Goal: Find specific page/section: Find specific page/section

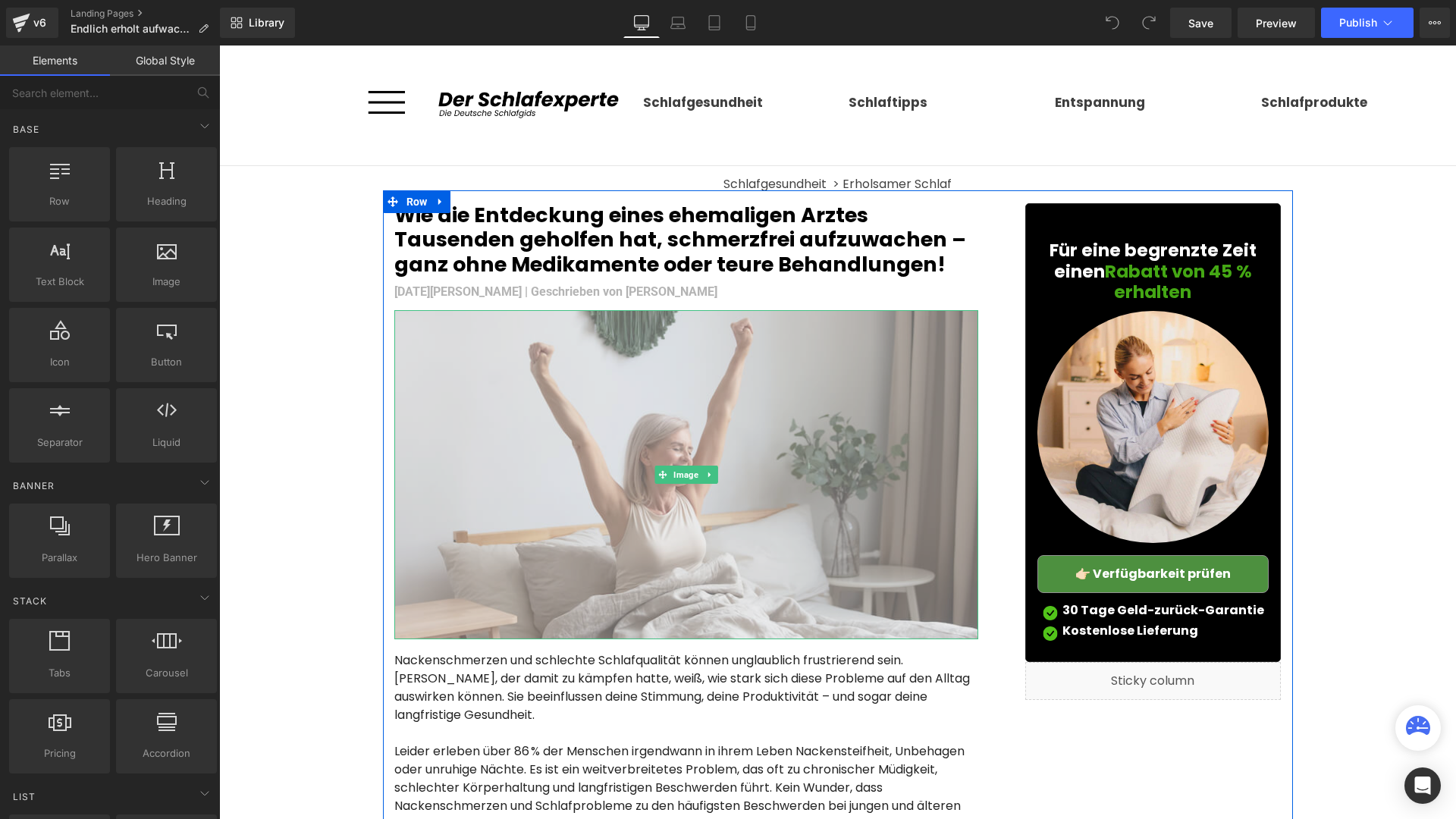
click at [759, 400] on img at bounding box center [686, 474] width 584 height 328
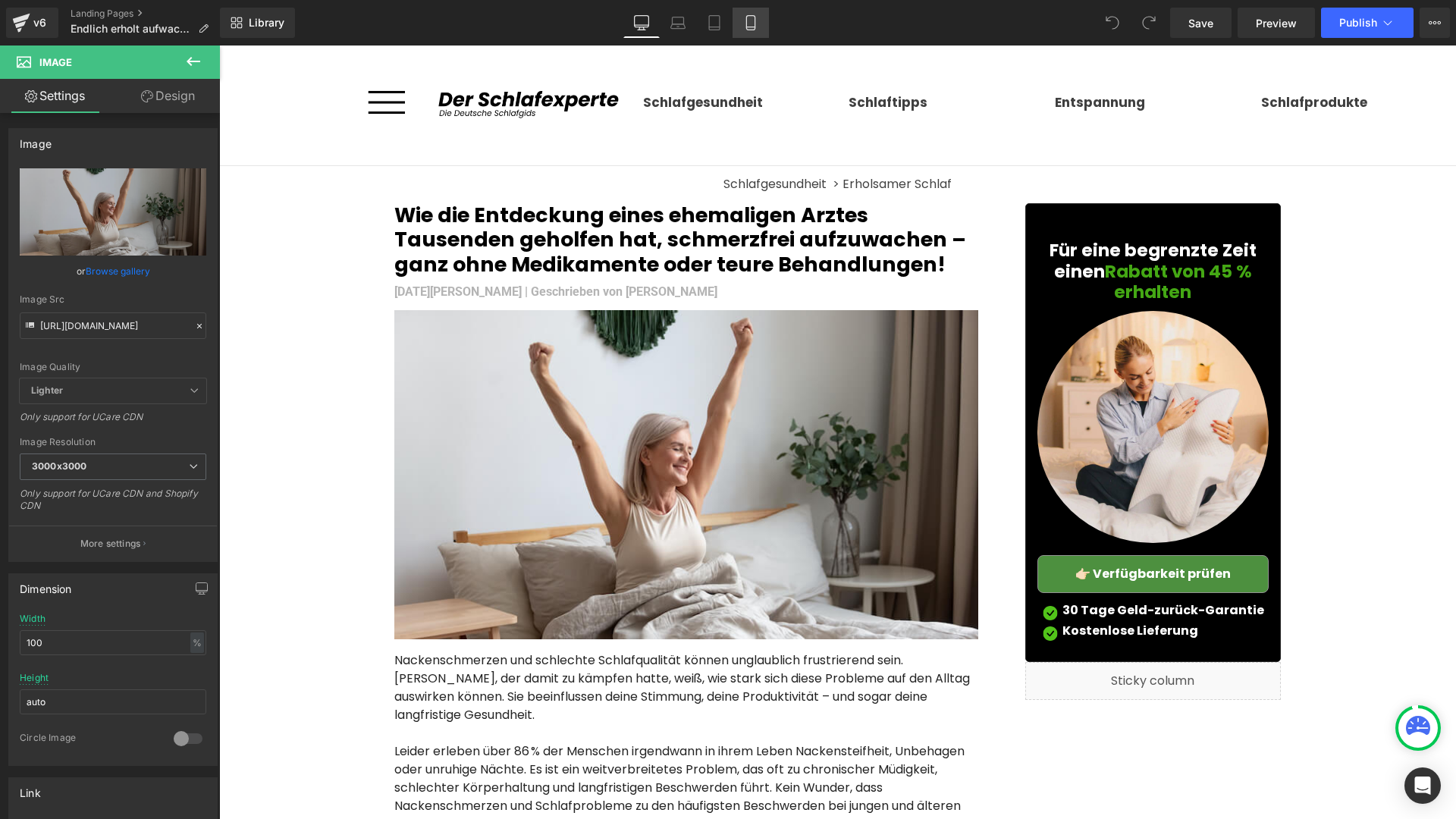
click at [752, 15] on icon at bounding box center [750, 22] width 15 height 15
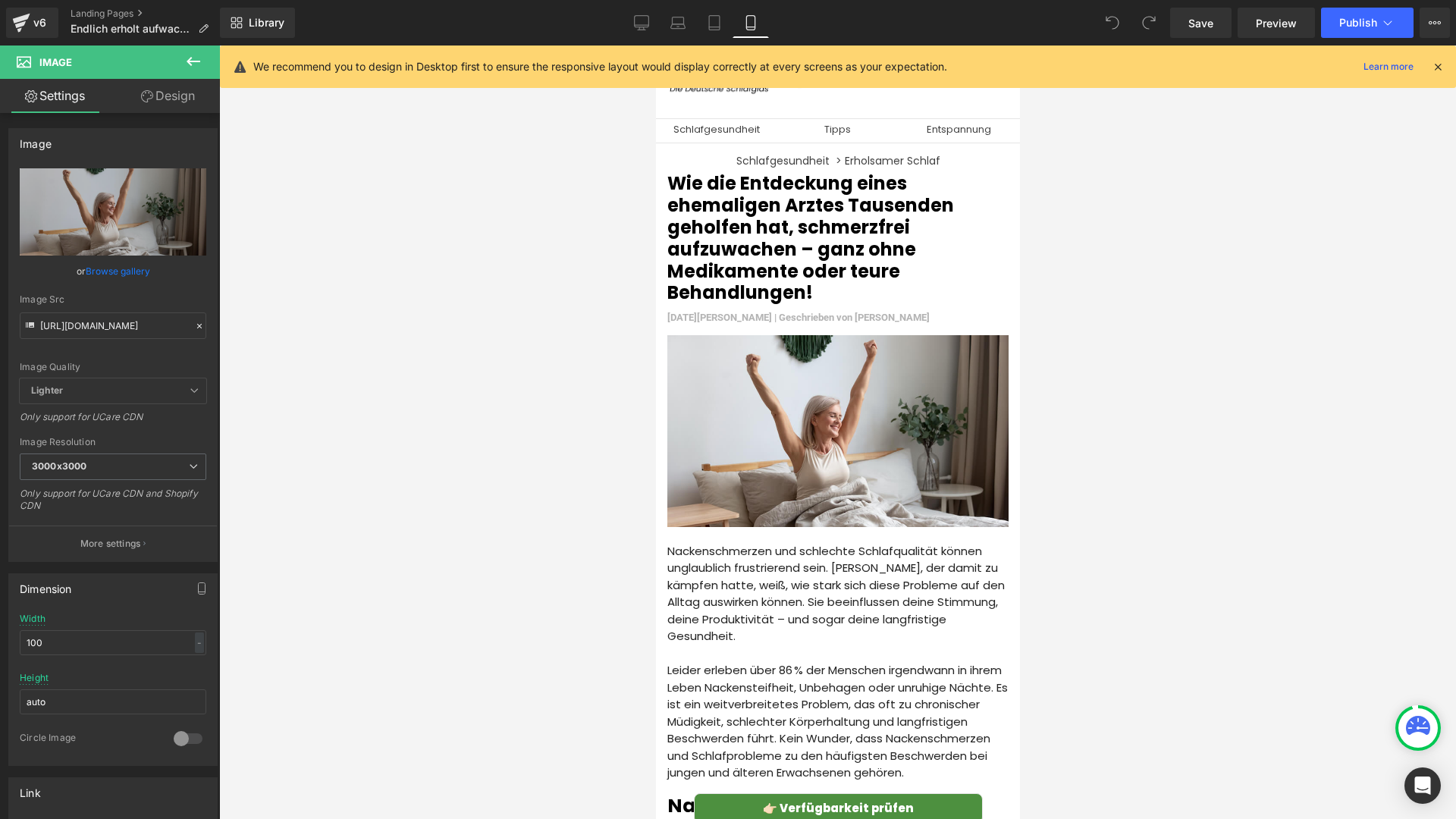
scroll to position [28, 0]
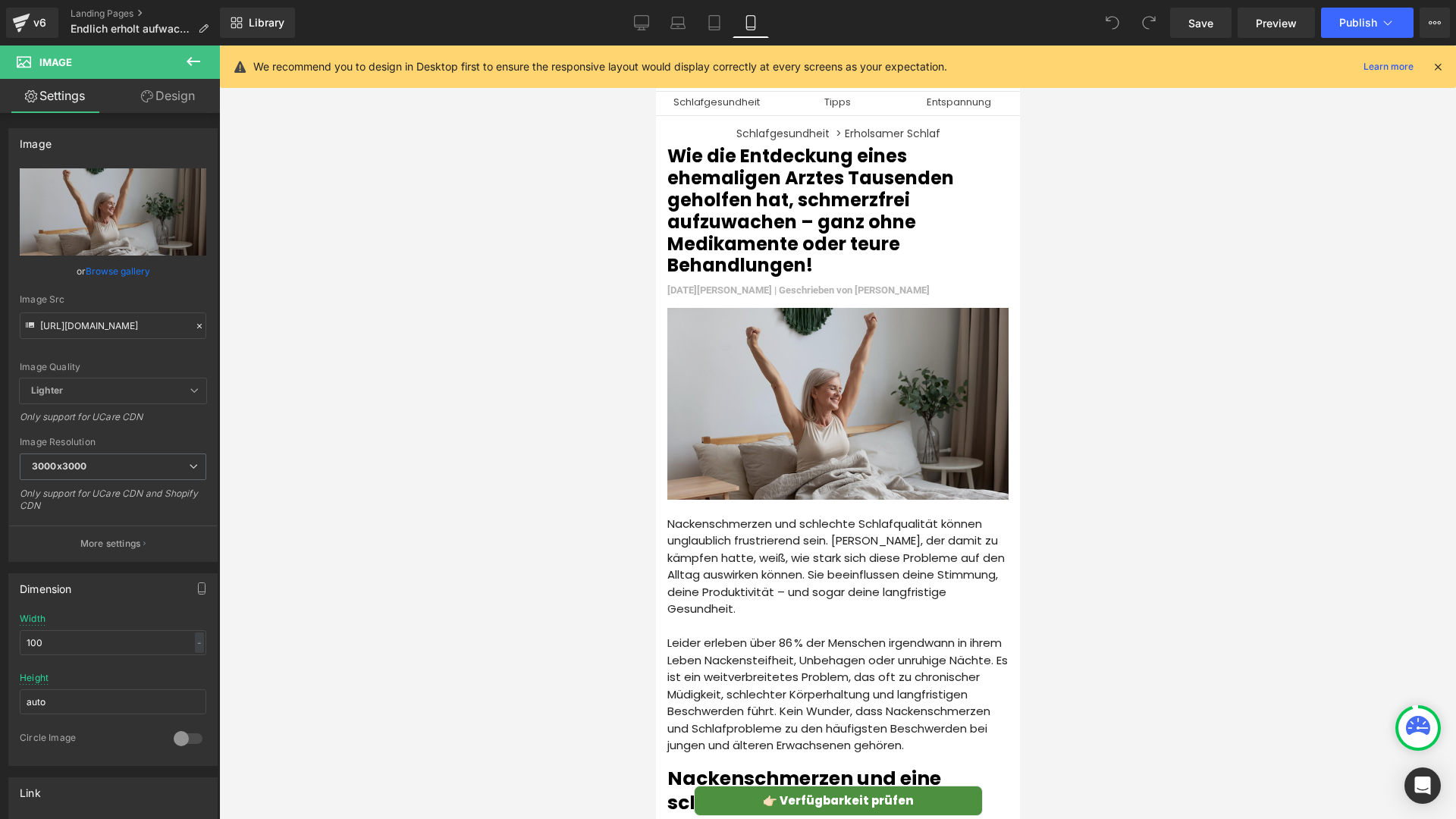
click at [825, 371] on img at bounding box center [837, 406] width 341 height 196
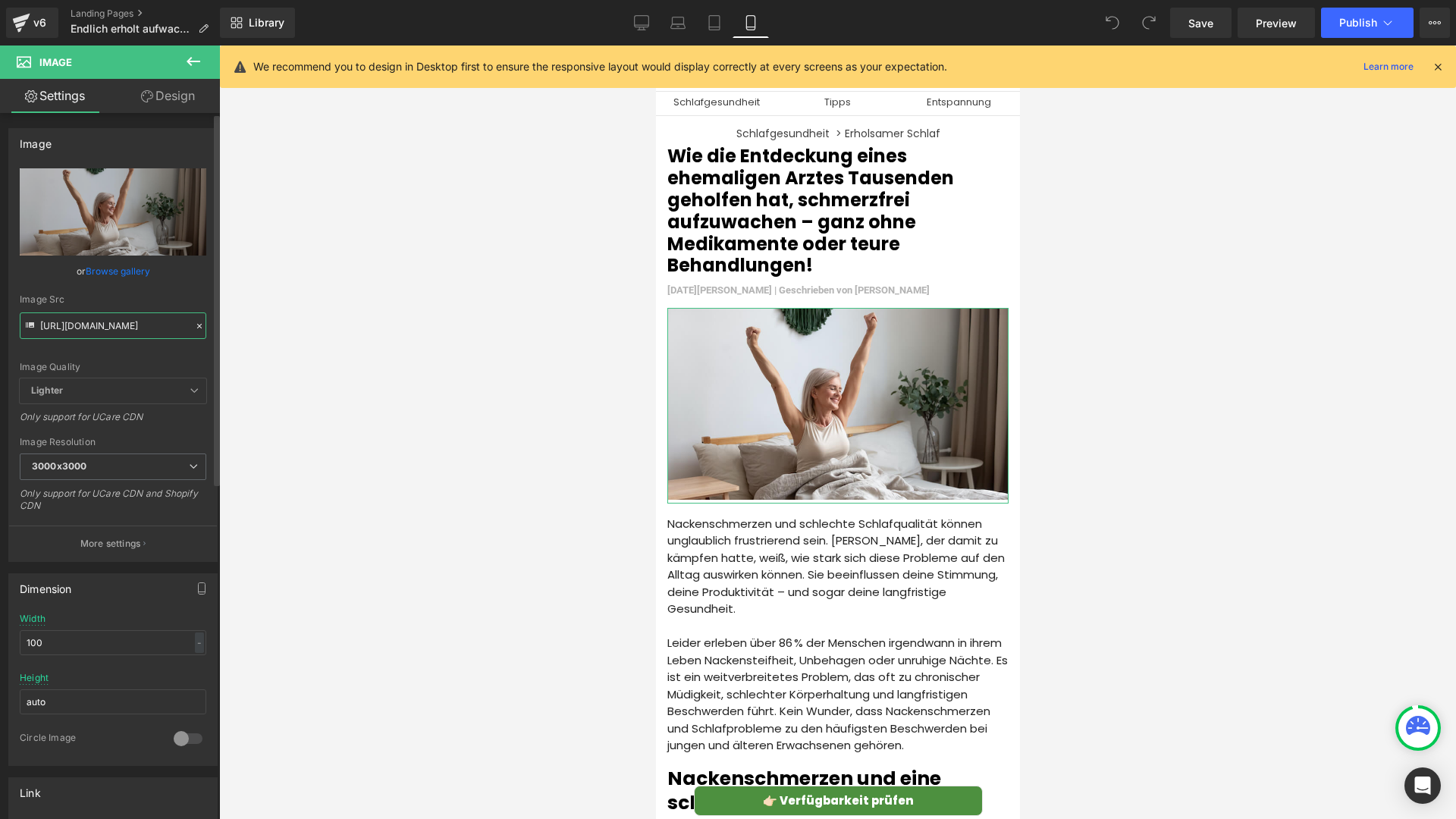
click at [110, 328] on input "[URL][DOMAIN_NAME]" at bounding box center [112, 325] width 186 height 27
click at [22, 36] on icon at bounding box center [21, 23] width 18 height 37
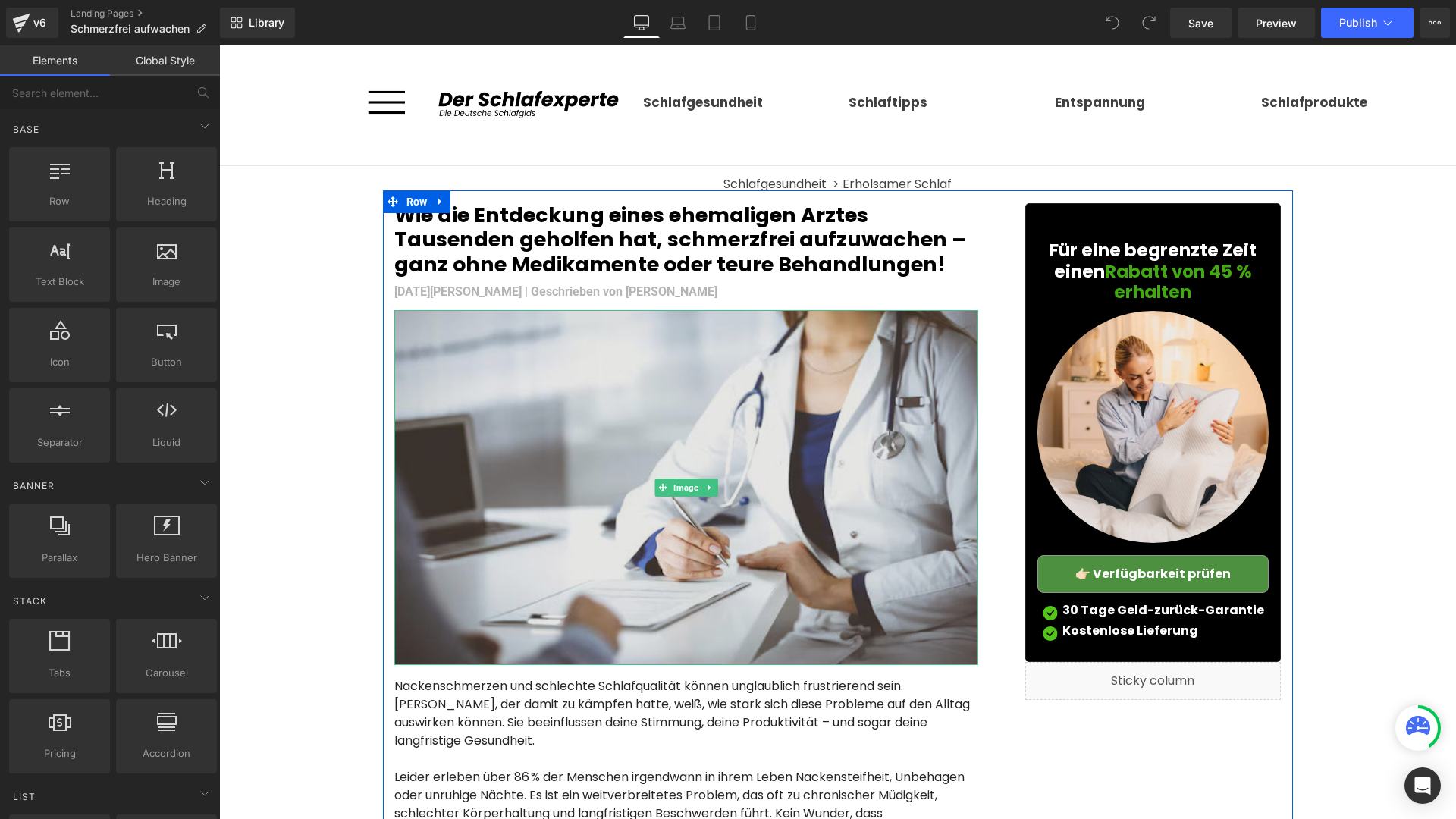
click at [725, 501] on img at bounding box center [686, 487] width 584 height 354
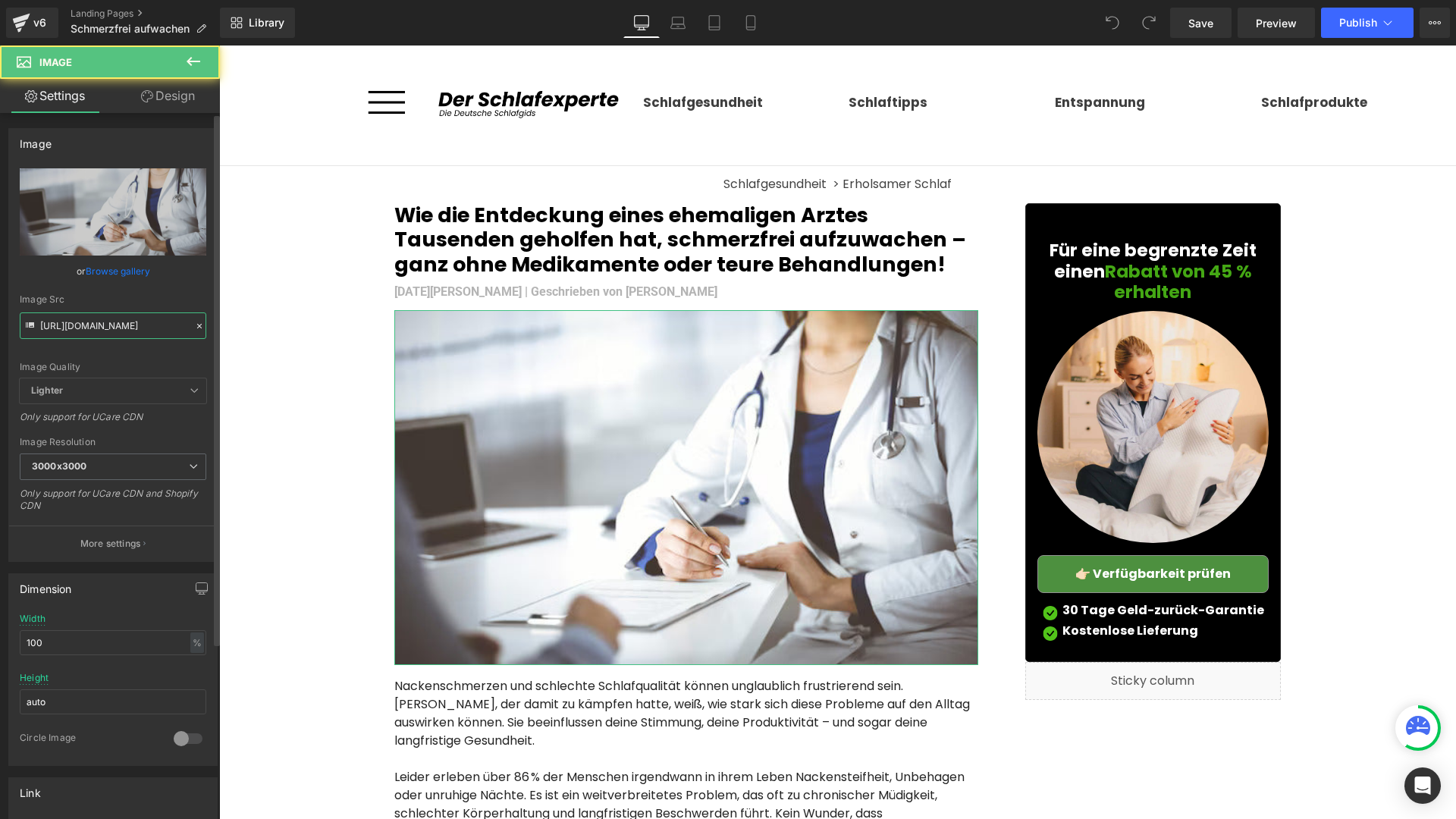
click at [128, 332] on input "https://cdn.shopify.com/s/files/1/0897/9847/6123/files/gempages_552635065859834…" at bounding box center [112, 325] width 186 height 27
click at [27, 21] on icon at bounding box center [21, 23] width 18 height 37
